Goal: Task Accomplishment & Management: Manage account settings

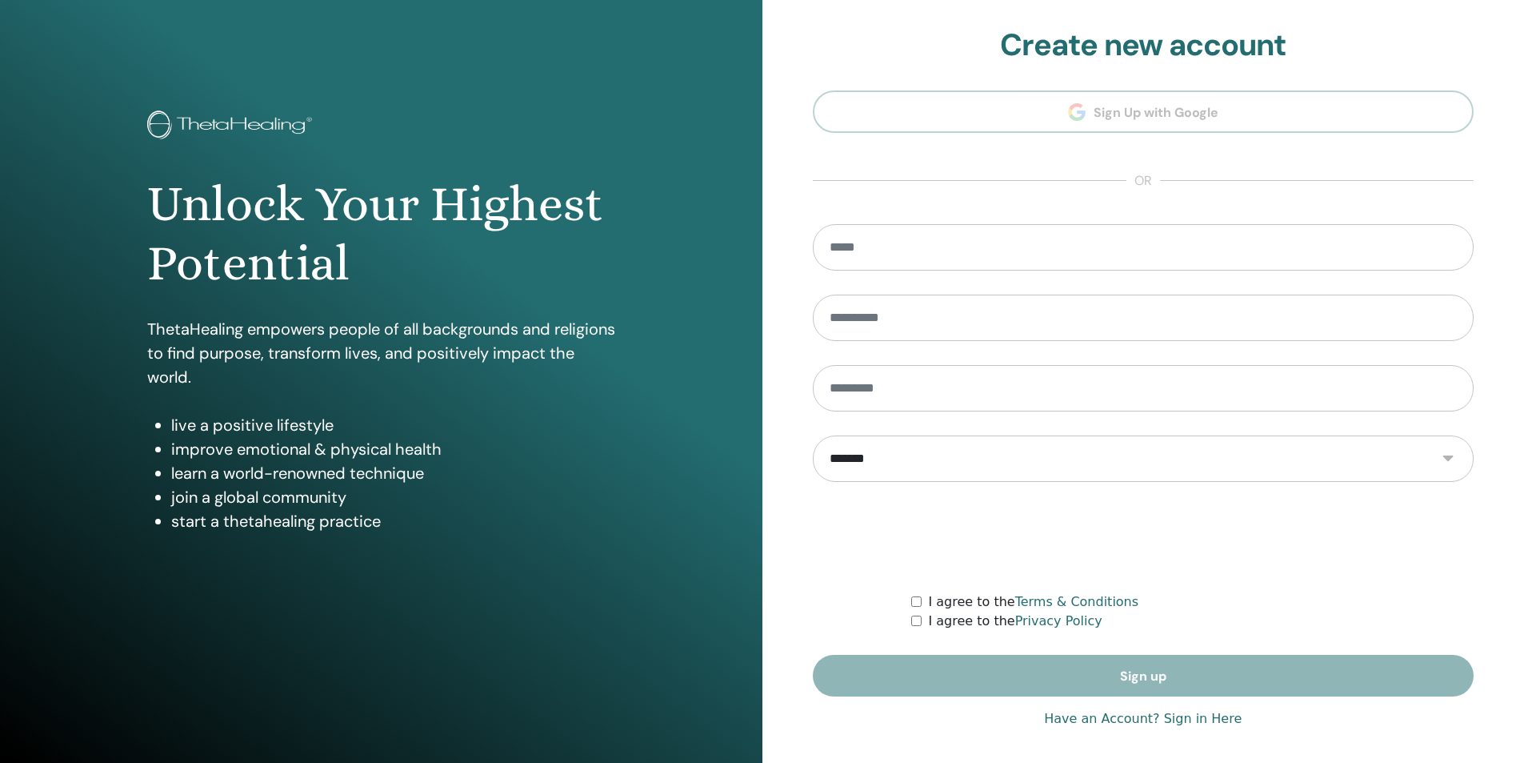
click at [1170, 719] on link "Have an Account? Sign in Here" at bounding box center [1143, 718] width 198 height 19
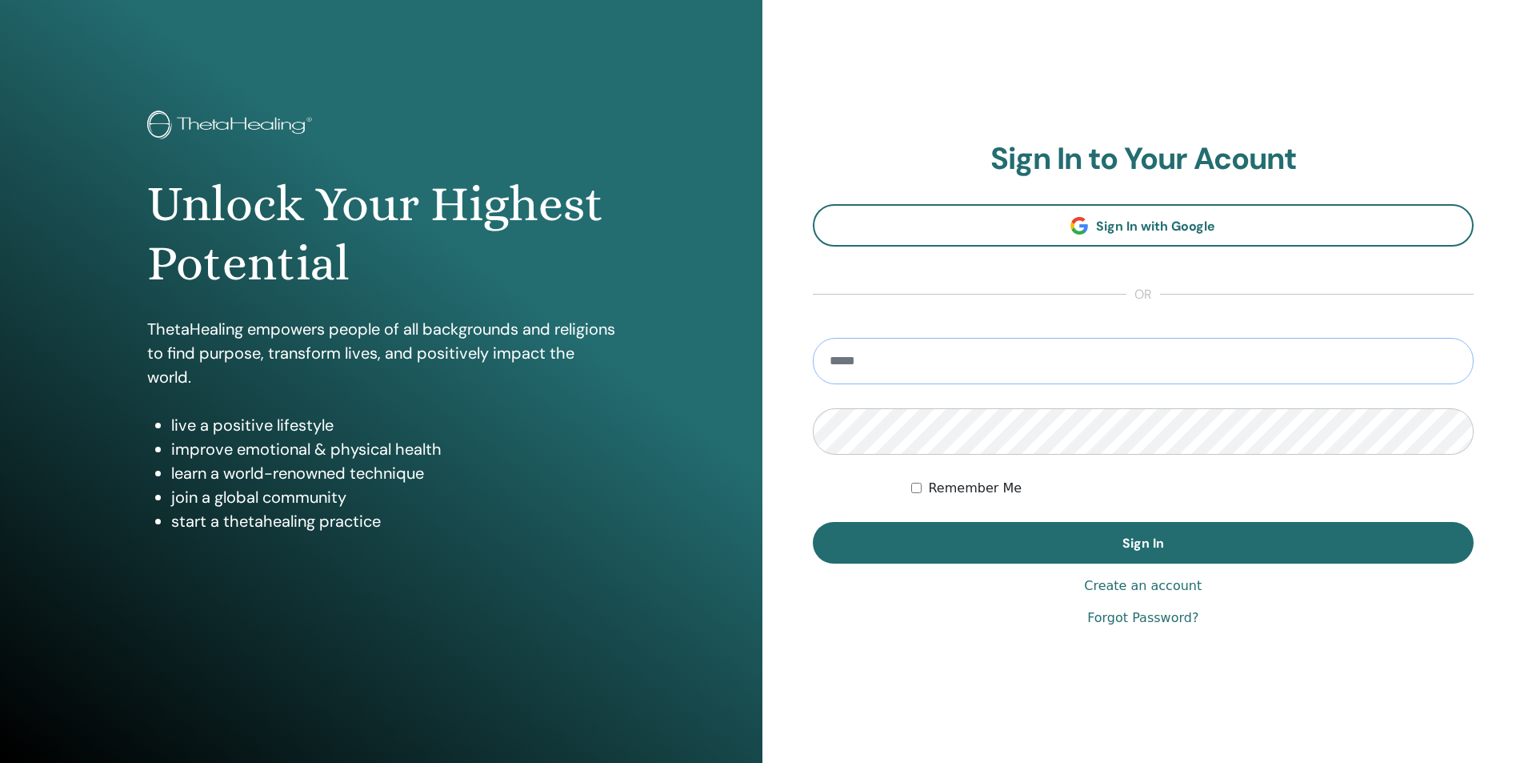
click at [966, 360] on input "email" at bounding box center [1144, 361] width 662 height 46
type input "**********"
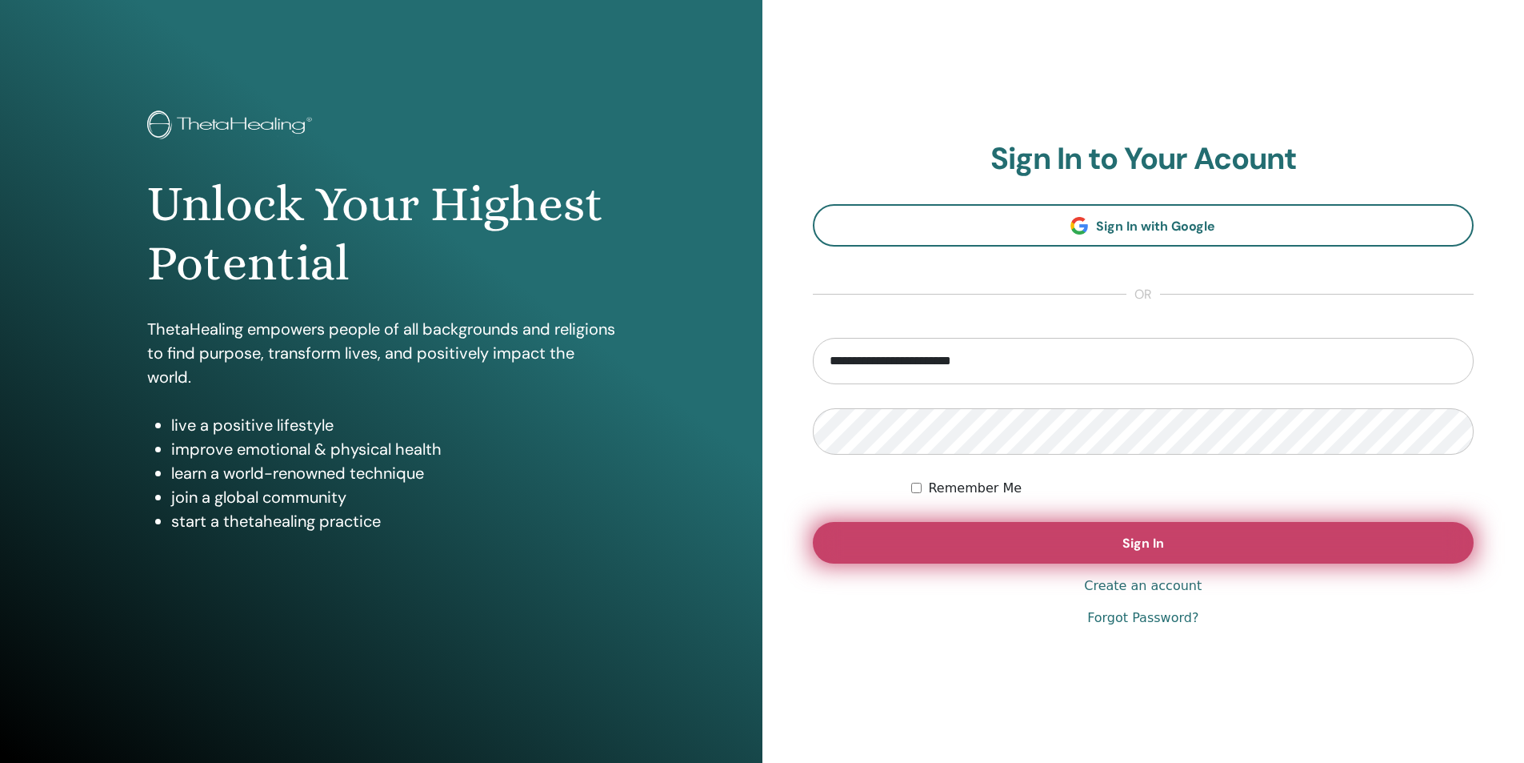
click at [1163, 542] on span "Sign In" at bounding box center [1144, 543] width 42 height 17
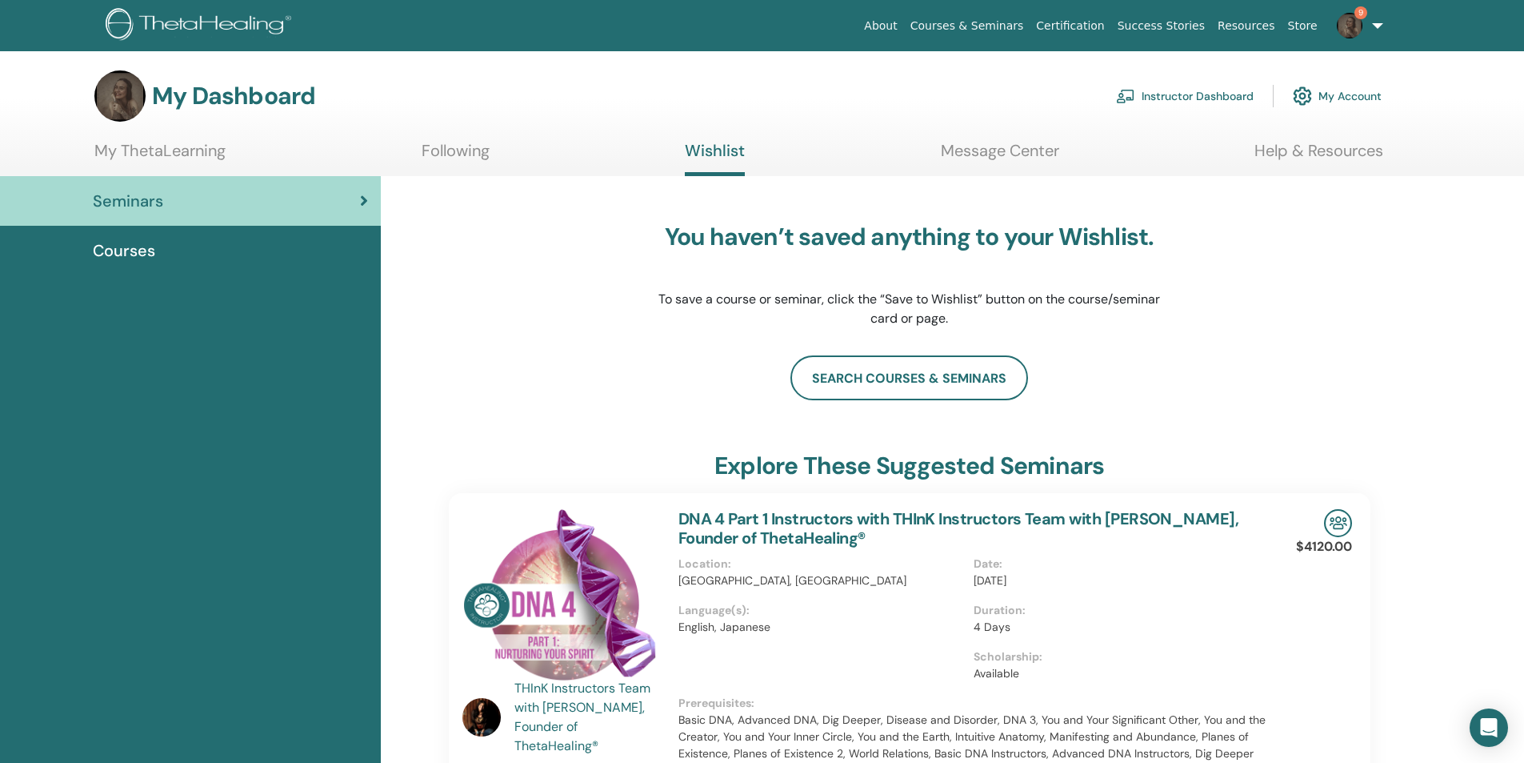
click at [1374, 28] on link "9" at bounding box center [1357, 25] width 66 height 51
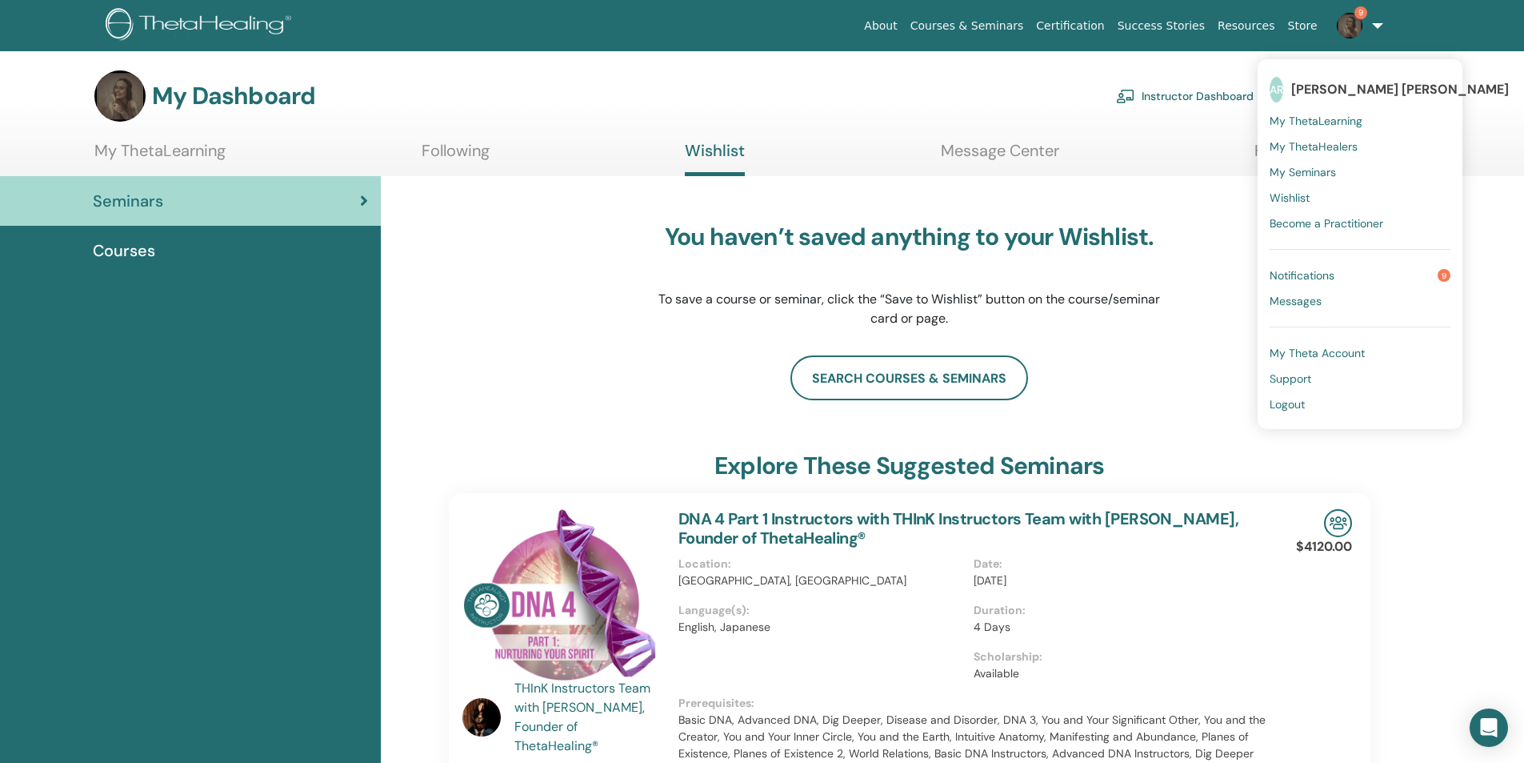
click at [1345, 274] on link "Notifications 9" at bounding box center [1360, 275] width 181 height 26
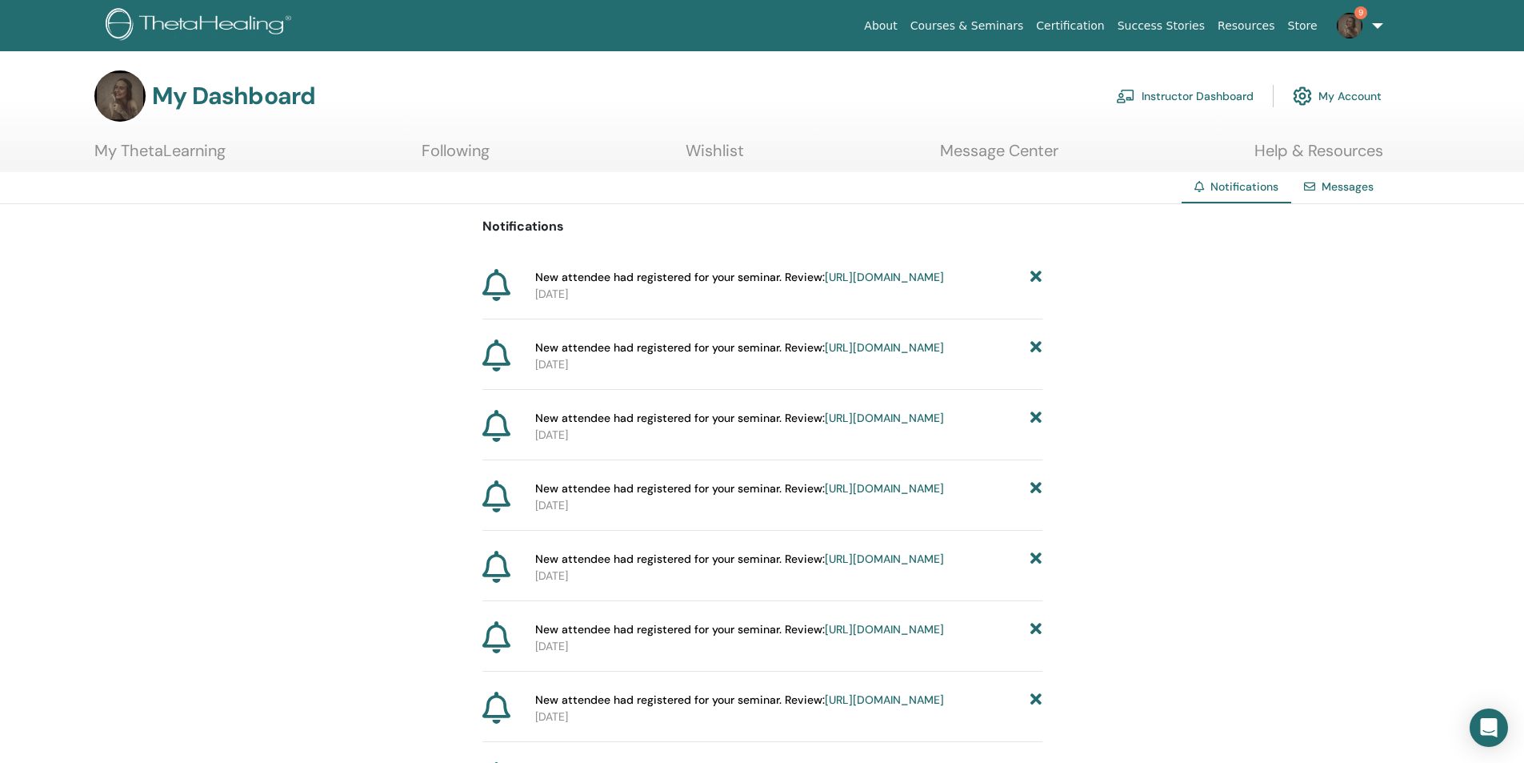
click at [825, 284] on link "https://member.thetahealing.com/instructor/seminar/355432/attendees" at bounding box center [884, 277] width 119 height 14
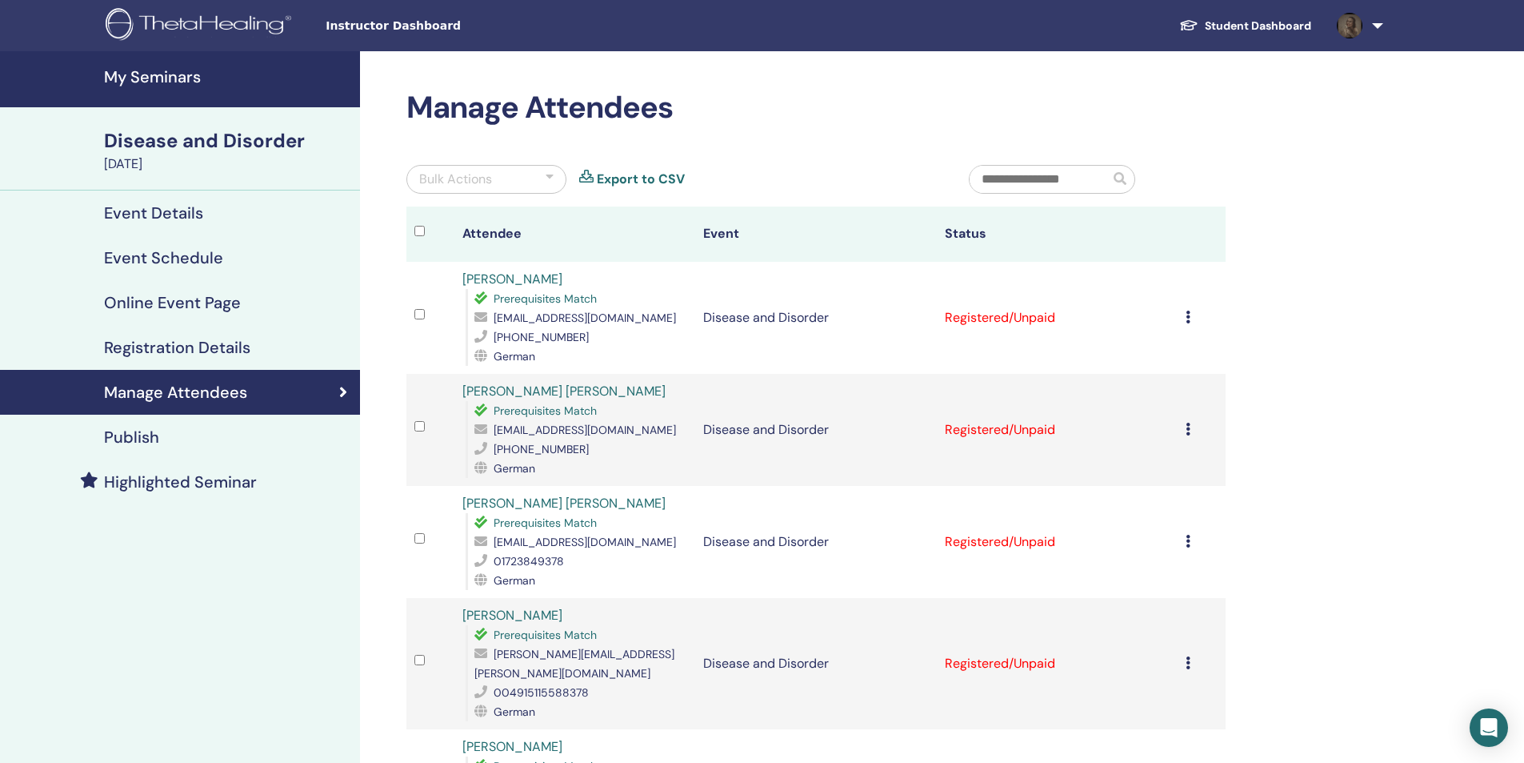
click at [414, 231] on th at bounding box center [430, 233] width 48 height 55
click at [539, 174] on div "Bulk Actions" at bounding box center [486, 179] width 160 height 29
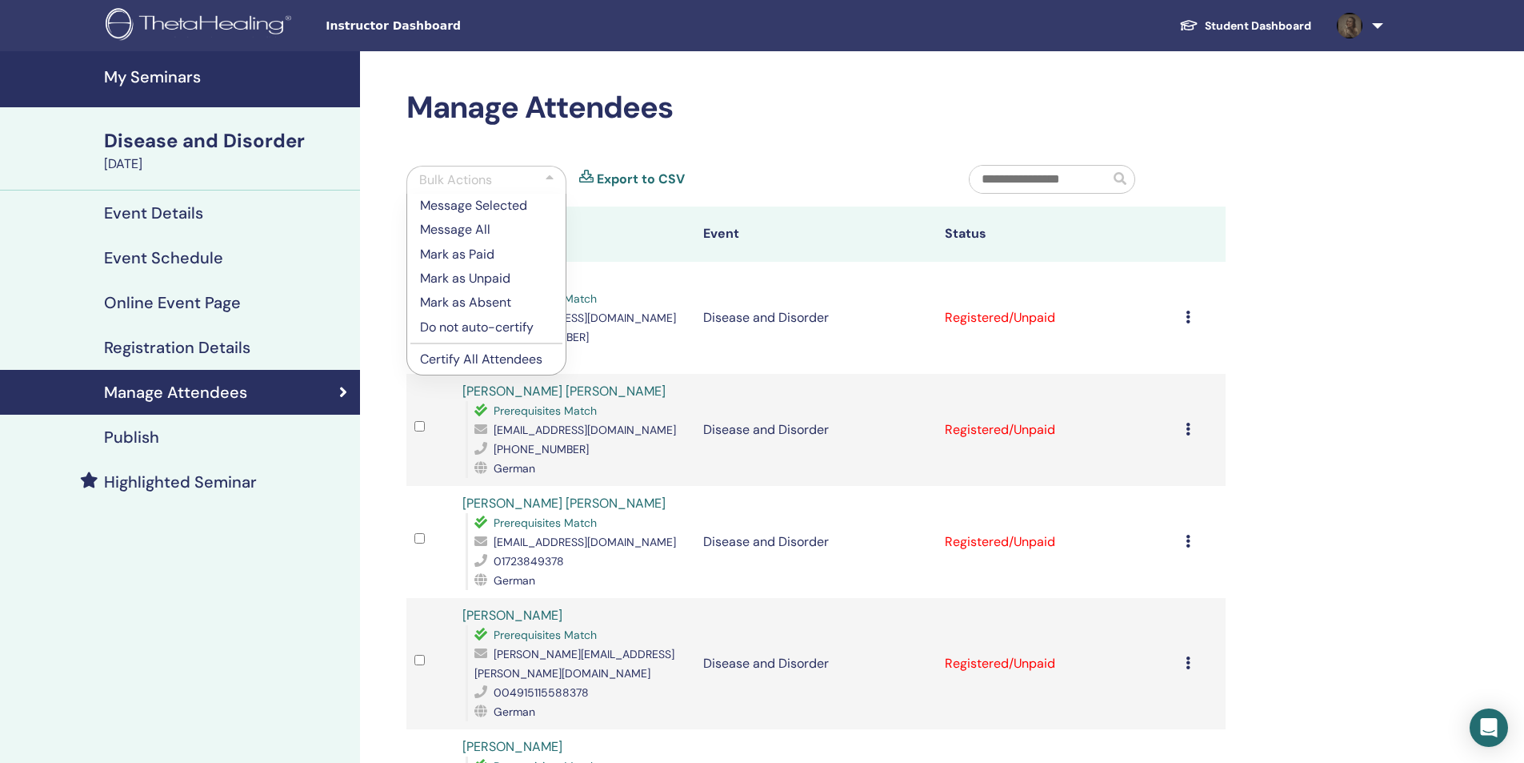
click at [477, 254] on p "Mark as Paid" at bounding box center [486, 254] width 133 height 19
